Goal: Transaction & Acquisition: Subscribe to service/newsletter

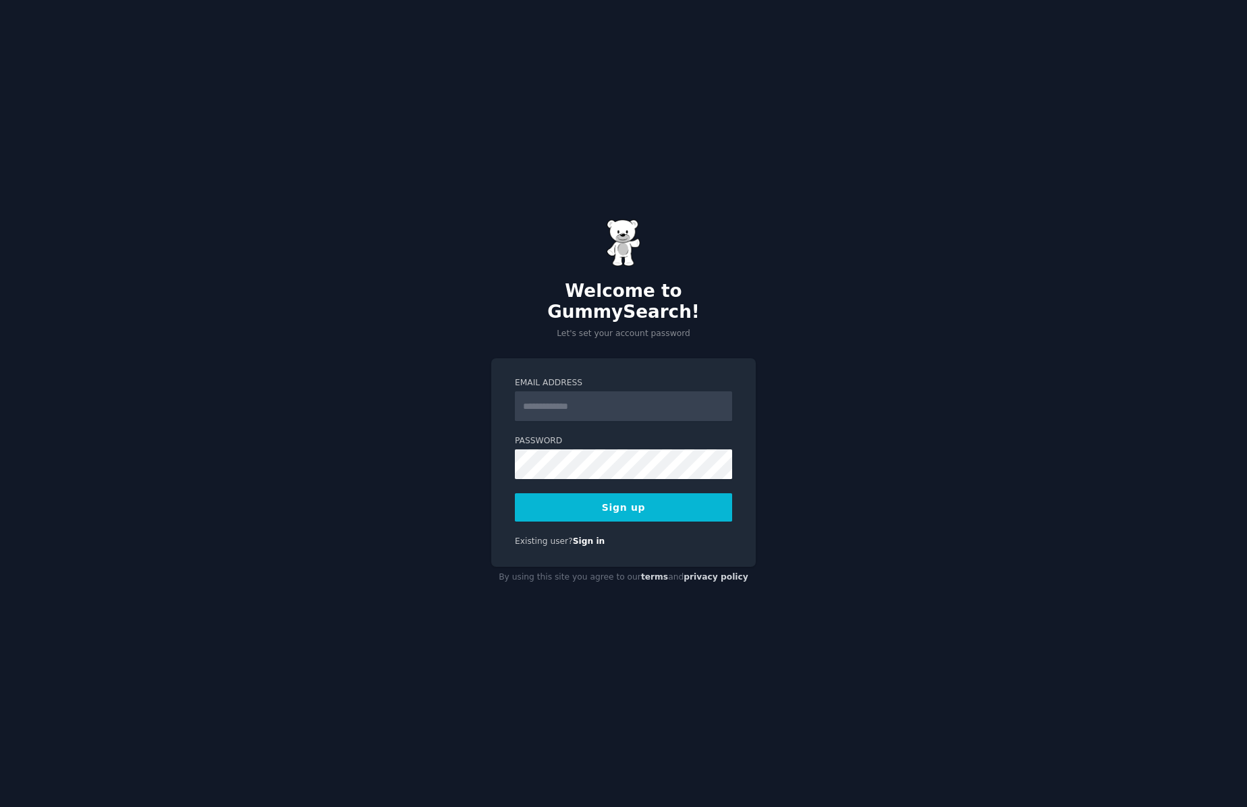
click at [0, 806] on com-1password-button at bounding box center [0, 807] width 0 height 0
click at [611, 397] on input "Email Address" at bounding box center [623, 406] width 217 height 30
type input "**********"
click at [0, 806] on com-1password-button at bounding box center [0, 807] width 0 height 0
click at [619, 493] on button "Sign up" at bounding box center [623, 507] width 217 height 28
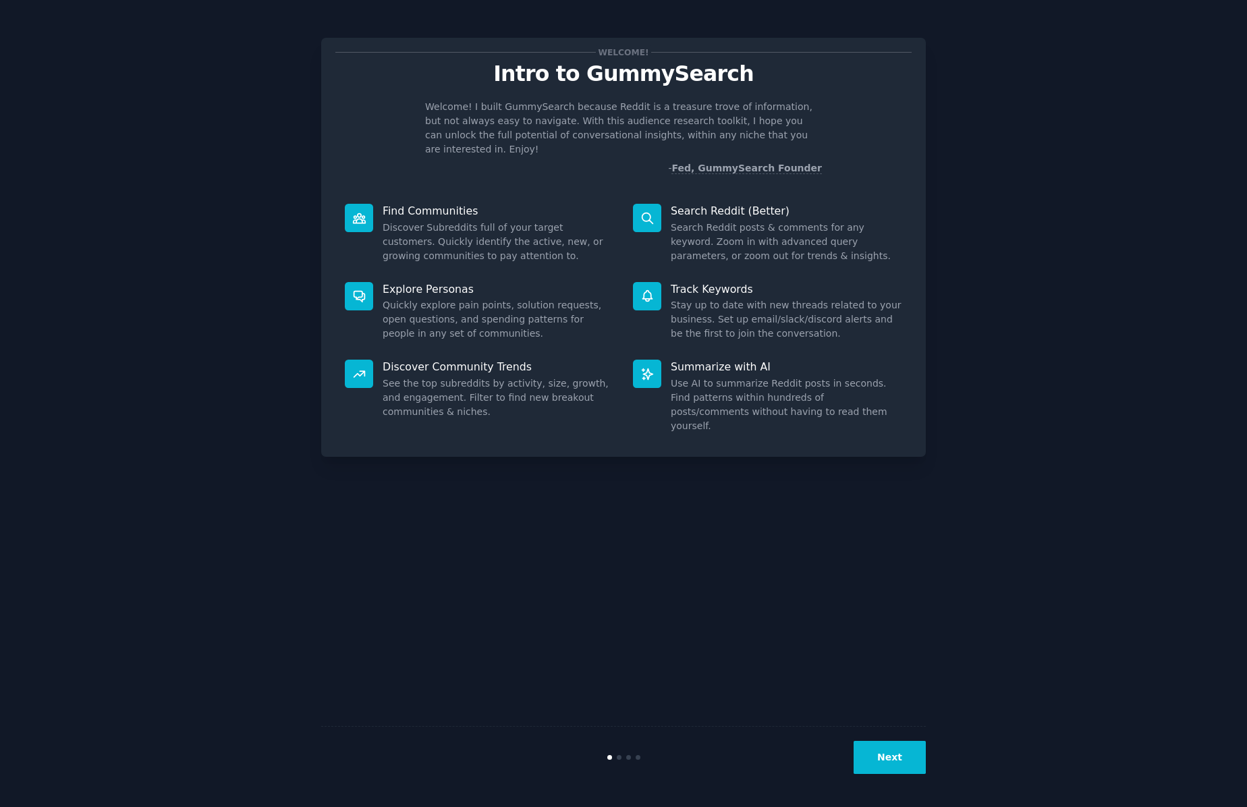
click at [889, 756] on button "Next" at bounding box center [890, 757] width 72 height 33
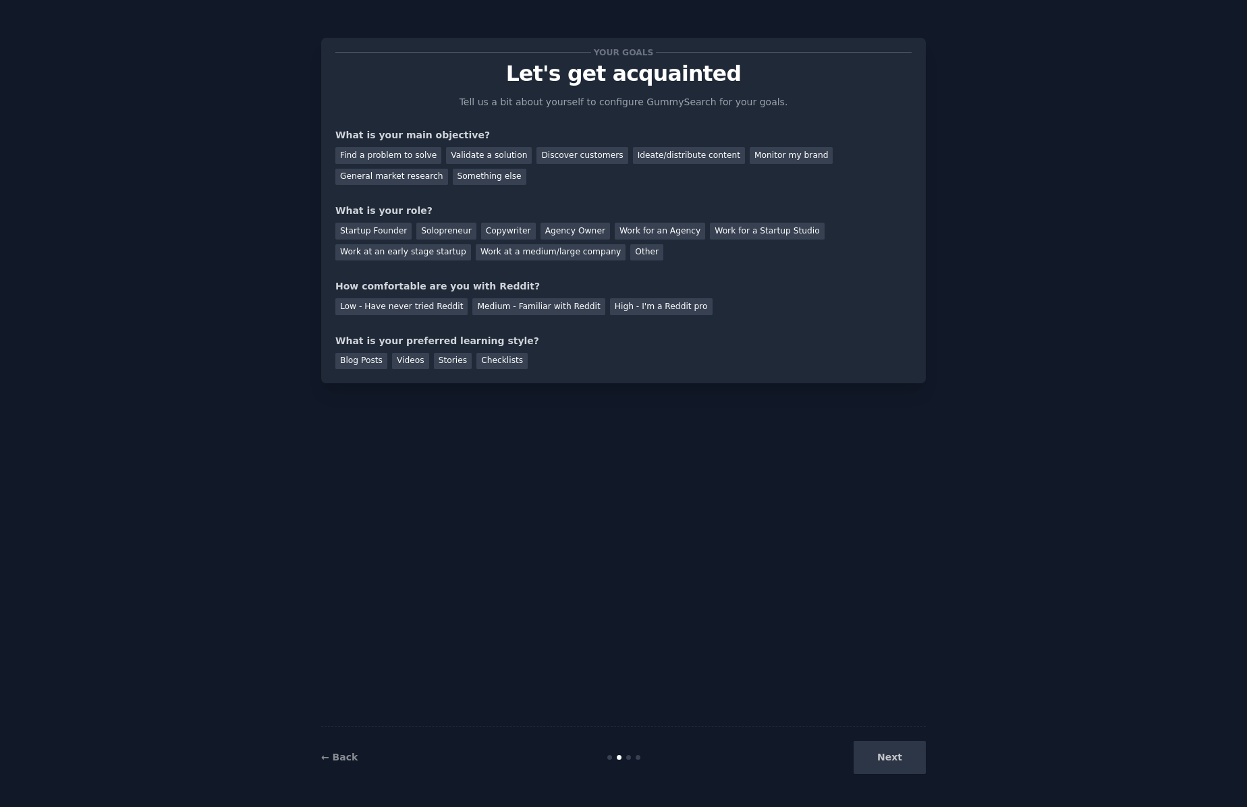
click at [889, 756] on div "Next" at bounding box center [825, 757] width 202 height 33
click at [895, 759] on div "Next" at bounding box center [825, 757] width 202 height 33
click at [784, 156] on div "Monitor my brand" at bounding box center [791, 155] width 83 height 17
click at [563, 252] on div "Work at a medium/large company" at bounding box center [551, 252] width 150 height 17
click at [532, 310] on div "Medium - Familiar with Reddit" at bounding box center [538, 306] width 132 height 17
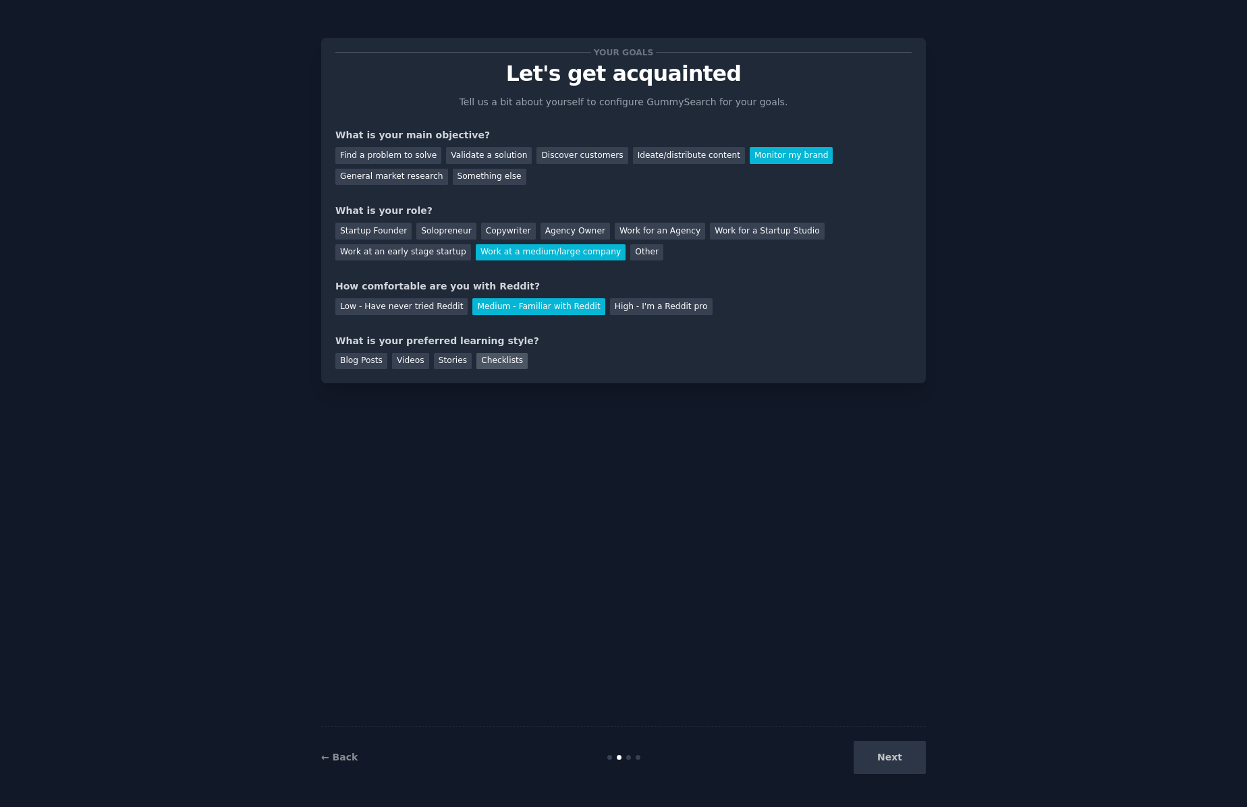
click at [504, 362] on div "Checklists" at bounding box center [501, 361] width 51 height 17
click at [464, 364] on div "Stories" at bounding box center [453, 361] width 38 height 17
click at [498, 355] on div "Checklists" at bounding box center [501, 361] width 51 height 17
click at [893, 767] on button "Next" at bounding box center [890, 757] width 72 height 33
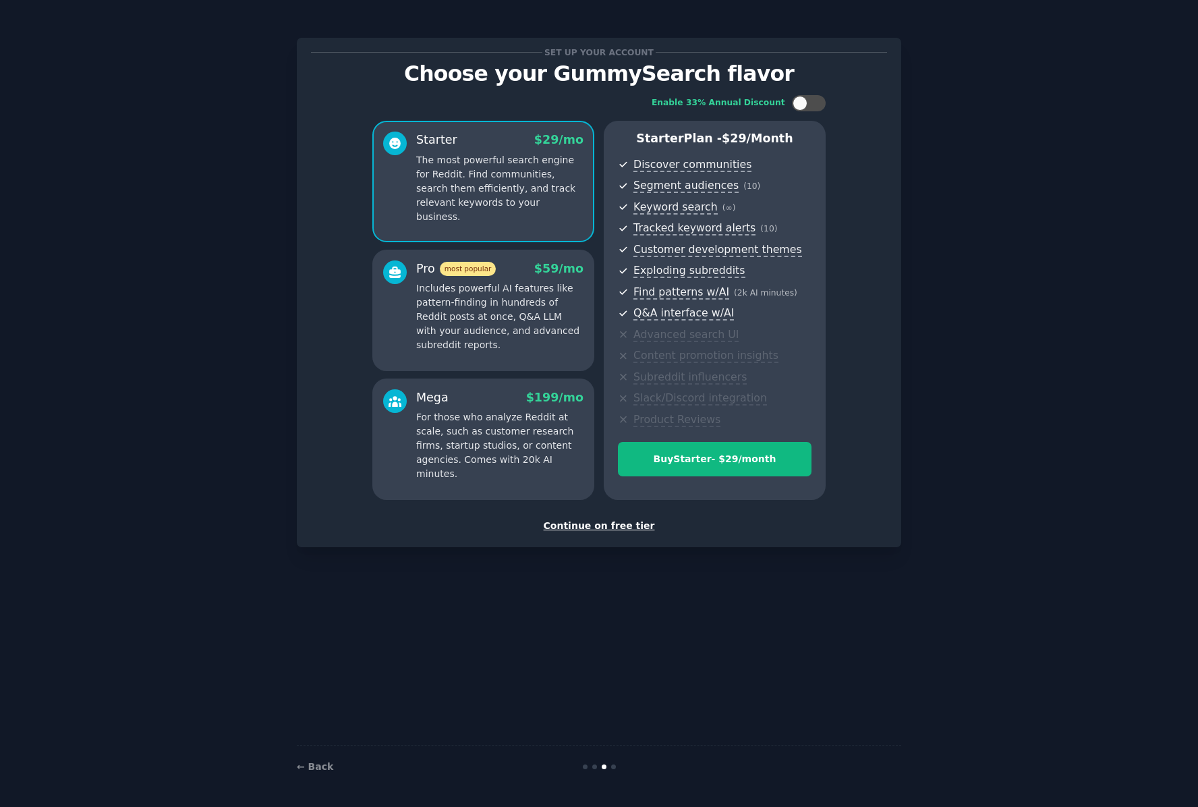
click at [623, 530] on div "Continue on free tier" at bounding box center [599, 526] width 576 height 14
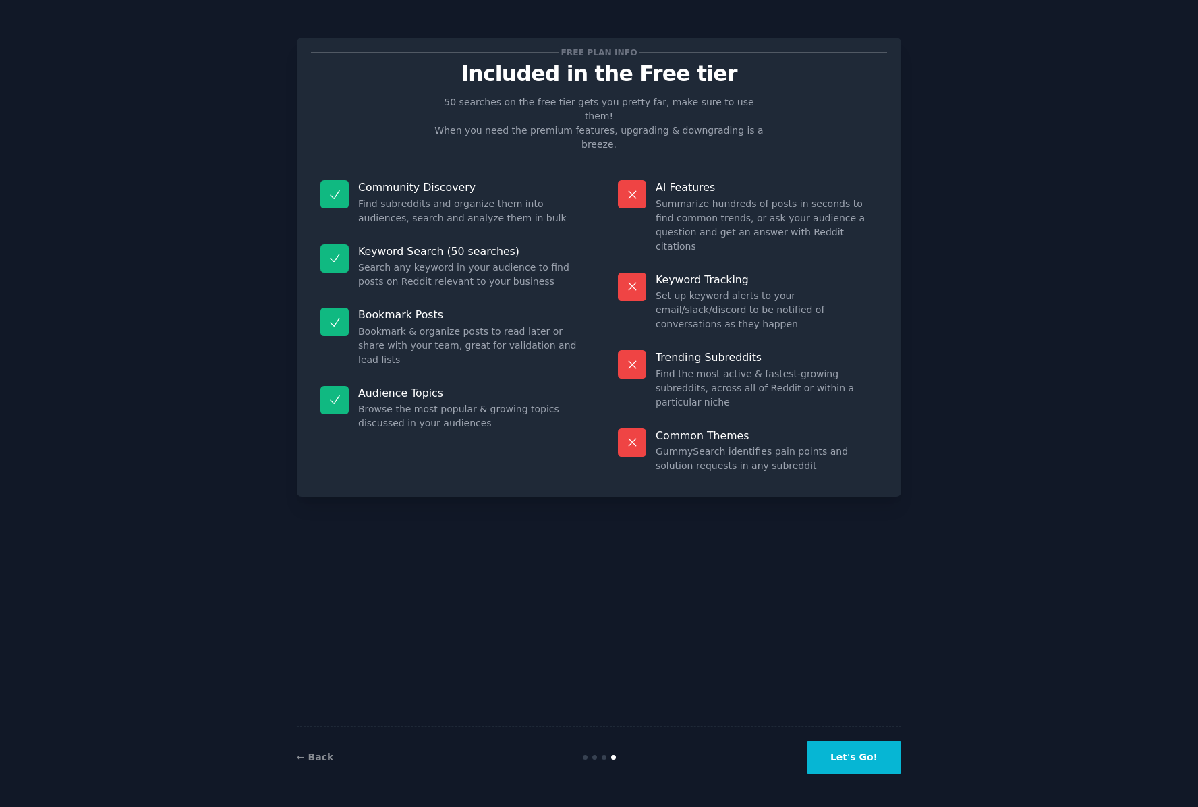
click at [854, 761] on button "Let's Go!" at bounding box center [854, 757] width 94 height 33
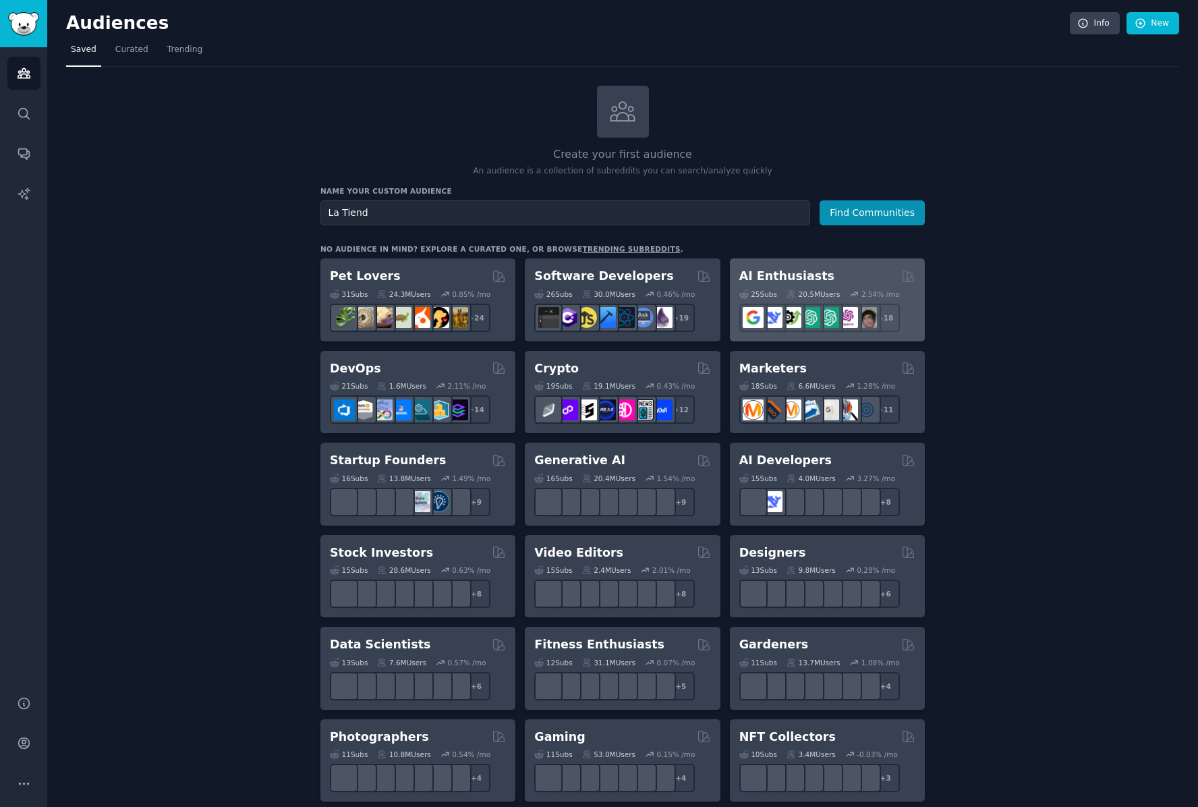
type input "La Tienda"
